Goal: Task Accomplishment & Management: Complete application form

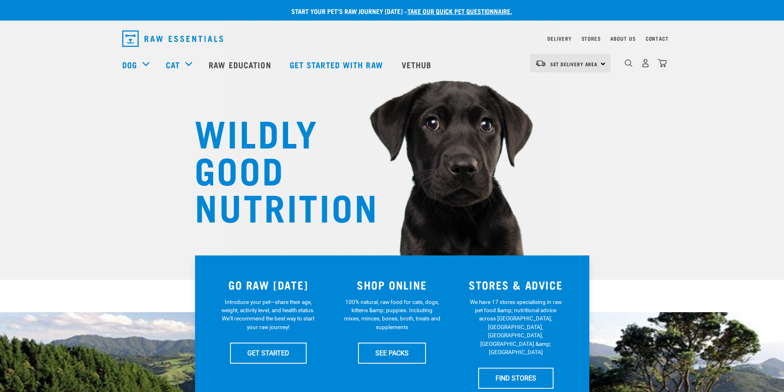
click at [708, 146] on div "WILDLY GOOD NUTRITION" at bounding box center [392, 140] width 784 height 280
click at [294, 354] on link "GET STARTED" at bounding box center [268, 353] width 77 height 21
click at [620, 237] on div "WILDLY GOOD NUTRITION" at bounding box center [392, 140] width 784 height 280
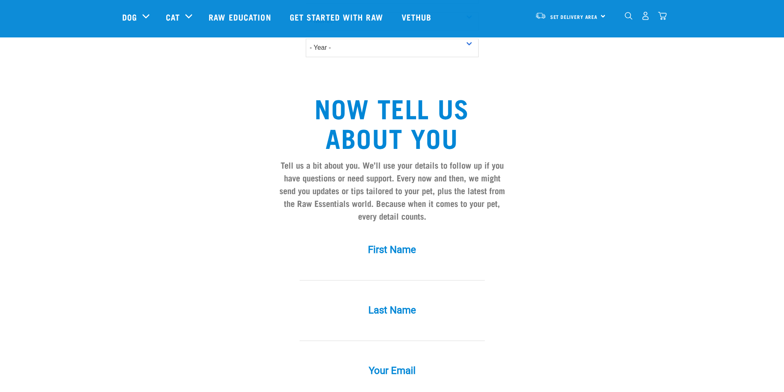
scroll to position [626, 0]
